Goal: Task Accomplishment & Management: Manage account settings

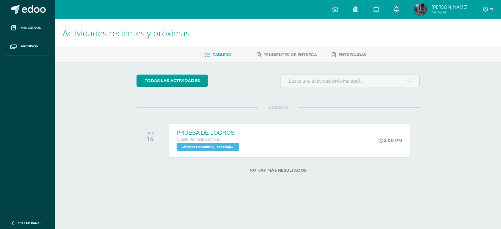
click at [403, 10] on link at bounding box center [396, 9] width 20 height 19
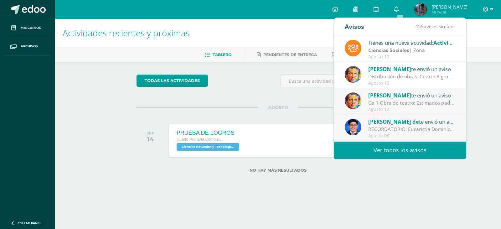
click at [407, 76] on div "Distribución de obras: Cuarto A grupo 1: pastorela grupo 2: los fantasmas de [P…" at bounding box center [411, 76] width 87 height 7
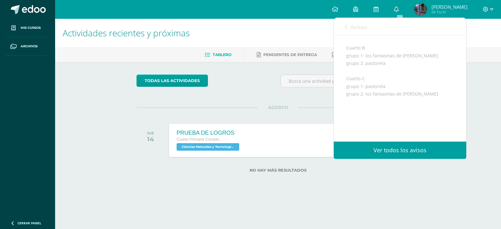
scroll to position [108, 0]
click at [478, 109] on div "Actividades recientes y próximas Tablero Pendientes de entrega Entregadas todas…" at bounding box center [278, 106] width 446 height 174
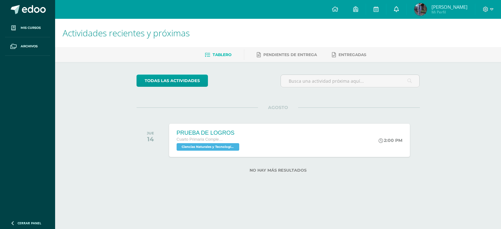
drag, startPoint x: 398, startPoint y: 10, endPoint x: 400, endPoint y: 15, distance: 5.6
click at [398, 9] on icon at bounding box center [396, 9] width 5 height 6
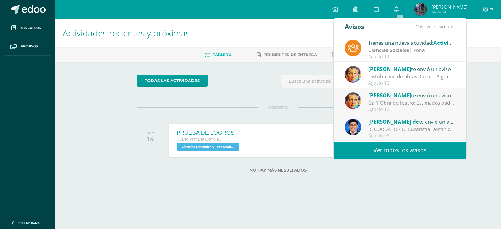
click at [393, 96] on span "[PERSON_NAME]" at bounding box center [389, 95] width 43 height 7
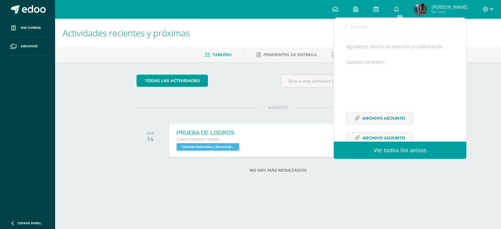
scroll to position [149, 0]
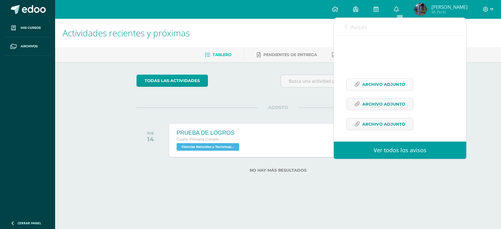
click at [375, 90] on span "Archivo Adjunto" at bounding box center [383, 85] width 43 height 12
click at [379, 110] on span "Archivo Adjunto" at bounding box center [383, 104] width 43 height 12
click at [372, 130] on span "Archivo Adjunto" at bounding box center [383, 124] width 43 height 12
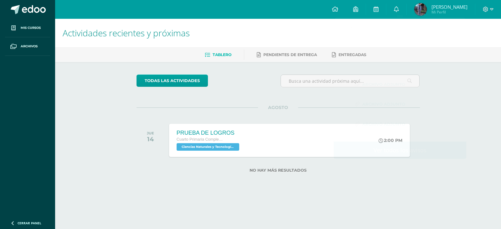
click at [481, 83] on div "Actividades recientes y próximas Tablero Pendientes de entrega Entregadas todas…" at bounding box center [278, 106] width 446 height 174
